Goal: Navigation & Orientation: Find specific page/section

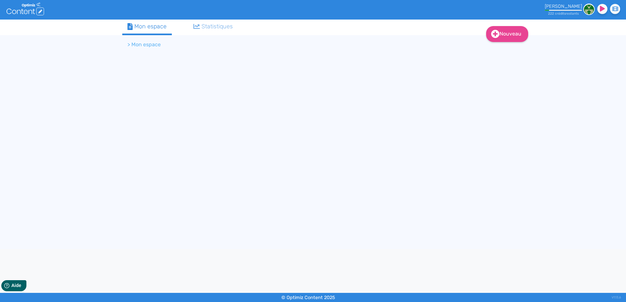
click at [66, 90] on div "Nouveau Contenu Dossier Mon espace Statistiques > Mon espace" at bounding box center [313, 135] width 626 height 230
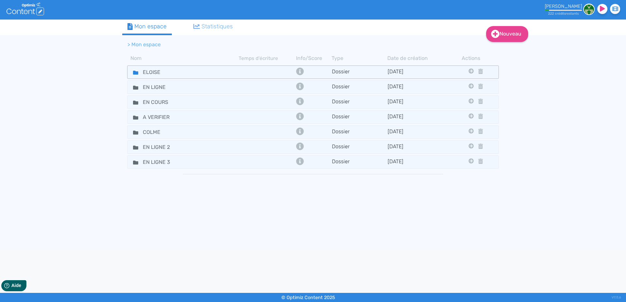
click at [133, 72] on icon at bounding box center [135, 73] width 5 height 4
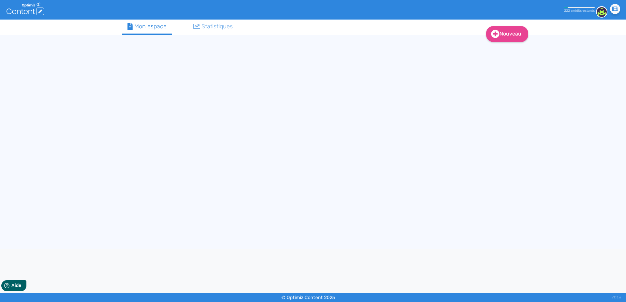
click at [133, 72] on div "Nouveau Contenu (0 credits) Dossier Mon espace Statistiques" at bounding box center [312, 135] width 391 height 230
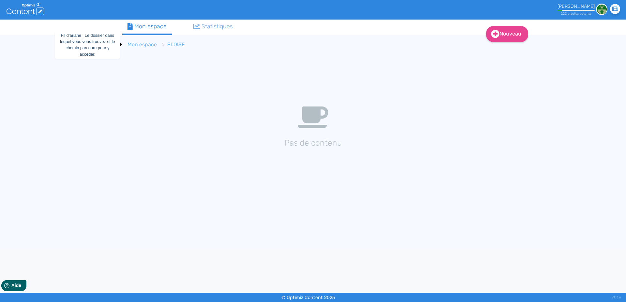
click at [143, 43] on link "Mon espace" at bounding box center [141, 44] width 29 height 6
